Goal: Find specific page/section

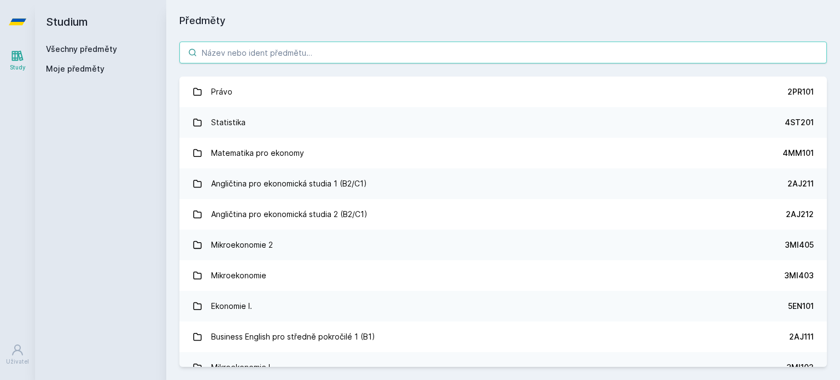
click at [308, 49] on input "search" at bounding box center [503, 53] width 648 height 22
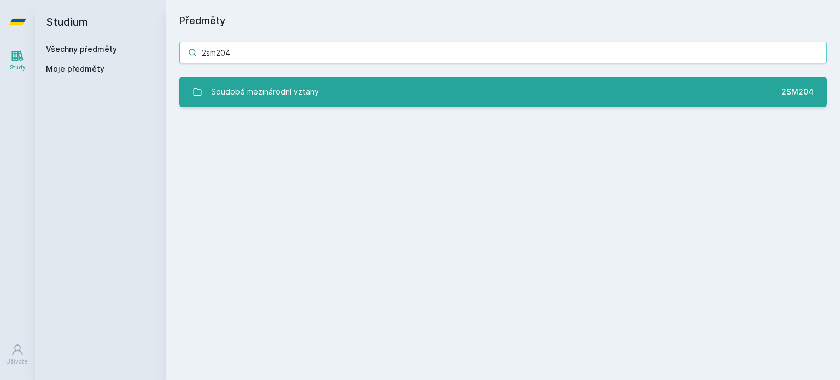
type input "2sm204"
click at [264, 88] on div "Soudobé mezinárodní vztahy" at bounding box center [265, 92] width 108 height 22
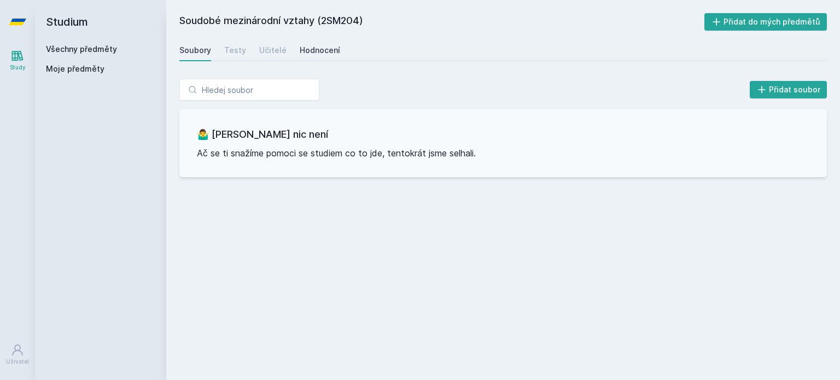
click at [322, 44] on link "Hodnocení" at bounding box center [320, 50] width 40 height 22
